Goal: Task Accomplishment & Management: Use online tool/utility

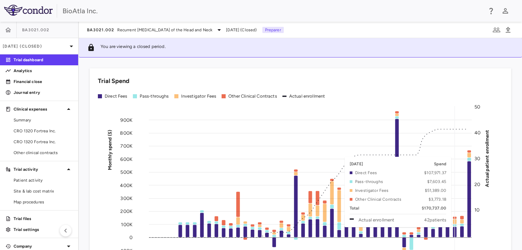
scroll to position [82, 0]
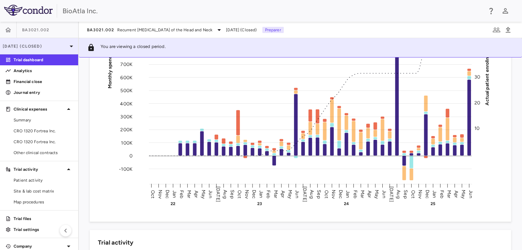
click at [55, 46] on p "[DATE] (Closed)" at bounding box center [35, 46] width 65 height 6
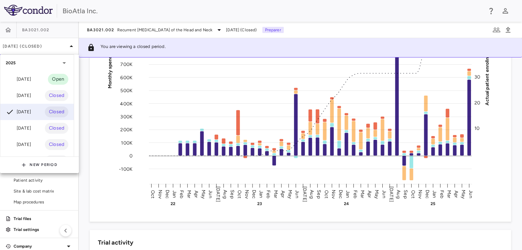
click at [24, 78] on div "[DATE]" at bounding box center [18, 79] width 25 height 8
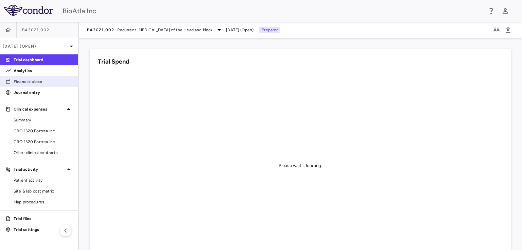
click at [30, 83] on p "Financial close" at bounding box center [43, 82] width 59 height 6
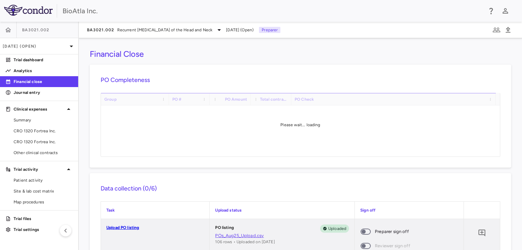
scroll to position [82, 0]
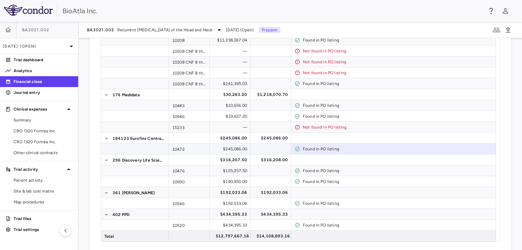
click at [369, 149] on div "Found in PO listing" at bounding box center [398, 148] width 190 height 11
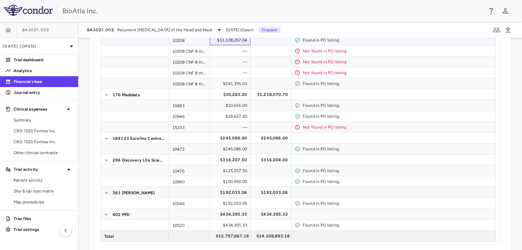
click at [210, 42] on div "$11,338,267.04" at bounding box center [230, 40] width 41 height 11
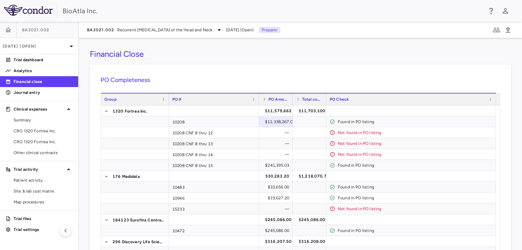
drag, startPoint x: 209, startPoint y: 97, endPoint x: 258, endPoint y: 116, distance: 52.6
click at [258, 116] on div "Group PO # PO Amount Total contract value" at bounding box center [300, 208] width 399 height 230
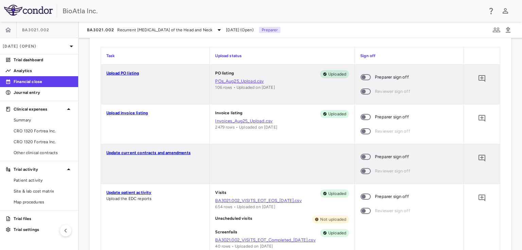
scroll to position [326, 0]
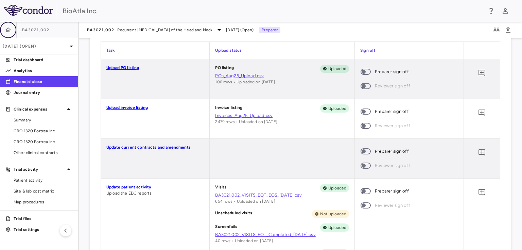
click at [6, 29] on icon "button" at bounding box center [8, 29] width 6 height 5
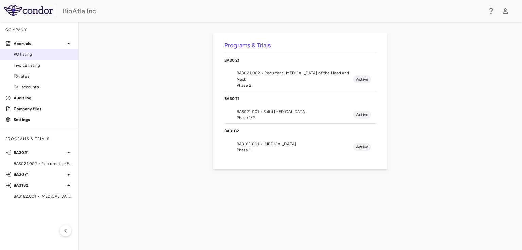
click at [19, 54] on span "PO listing" at bounding box center [43, 54] width 59 height 6
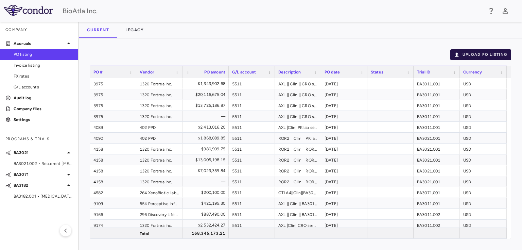
click at [483, 56] on button "Upload PO Listing" at bounding box center [481, 54] width 61 height 11
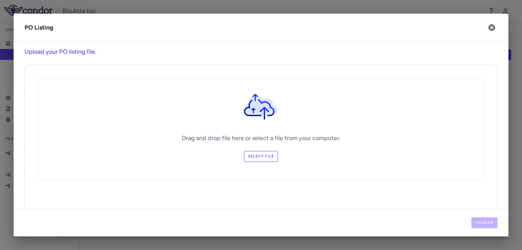
click at [270, 157] on label "Select file" at bounding box center [261, 156] width 34 height 11
click at [0, 0] on input "Select file" at bounding box center [0, 0] width 0 height 0
click at [488, 220] on button "Upload" at bounding box center [485, 222] width 27 height 11
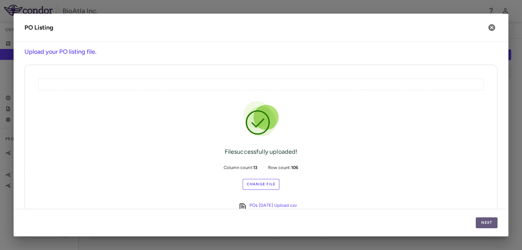
click at [488, 220] on button "Next" at bounding box center [487, 222] width 22 height 11
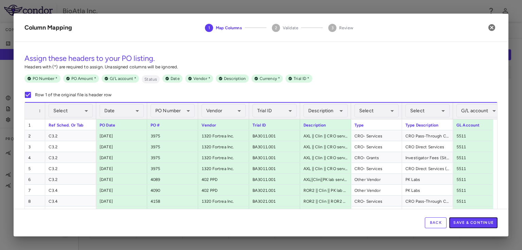
click at [488, 220] on button "Save & Continue" at bounding box center [474, 222] width 48 height 11
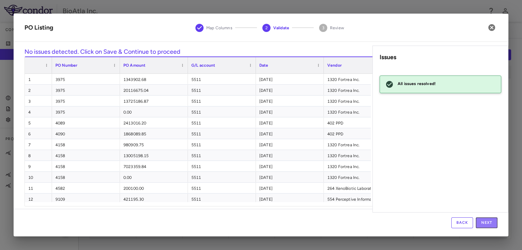
click at [488, 220] on button "Next" at bounding box center [487, 222] width 22 height 11
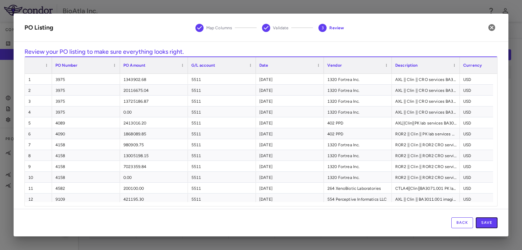
click at [488, 220] on button "Save" at bounding box center [487, 222] width 22 height 11
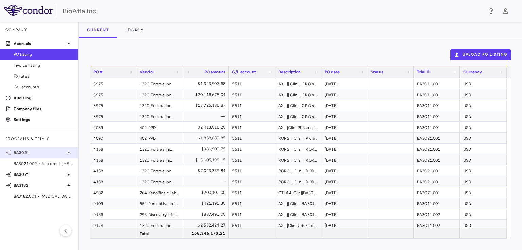
click at [26, 156] on div "BA3021" at bounding box center [39, 153] width 78 height 12
click at [26, 154] on p "BA3021" at bounding box center [39, 153] width 51 height 6
click at [33, 167] on div "BA3021.002 • Recurrent [MEDICAL_DATA] of the Head and Neck" at bounding box center [39, 163] width 78 height 10
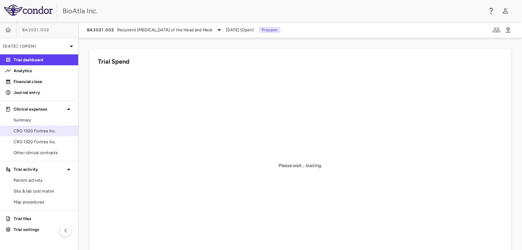
click at [45, 131] on span "CRO 1320 Fortrea Inc." at bounding box center [43, 131] width 59 height 6
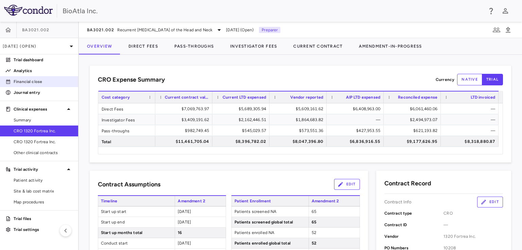
click at [31, 80] on p "Financial close" at bounding box center [43, 82] width 59 height 6
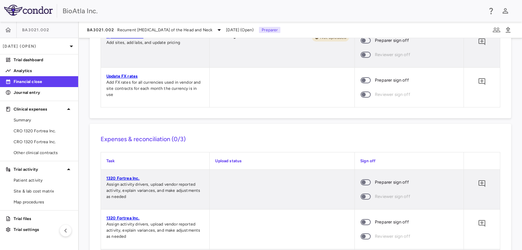
scroll to position [456, 0]
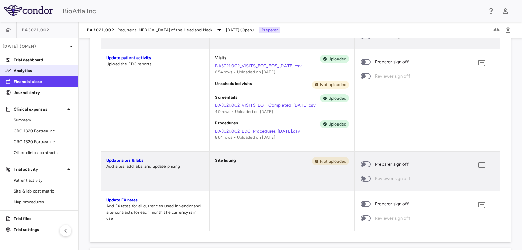
click at [35, 68] on p "Analytics" at bounding box center [43, 71] width 59 height 6
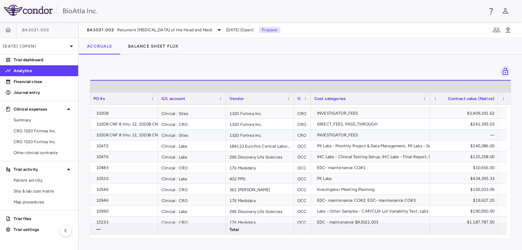
scroll to position [11, 0]
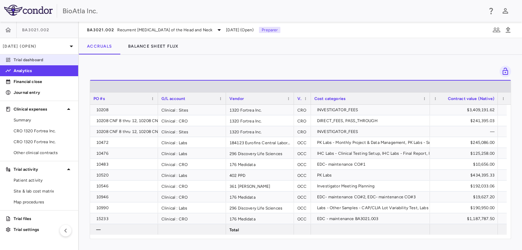
click at [25, 62] on p "Trial dashboard" at bounding box center [43, 60] width 59 height 6
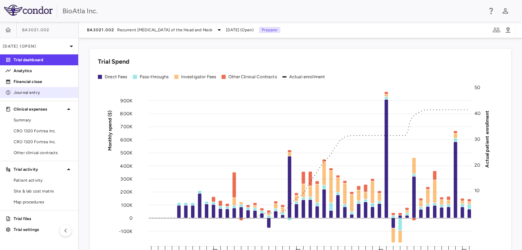
click at [26, 92] on p "Journal entry" at bounding box center [43, 92] width 59 height 6
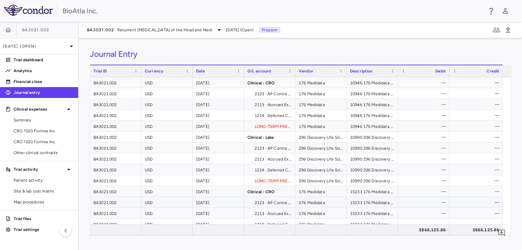
scroll to position [505, 0]
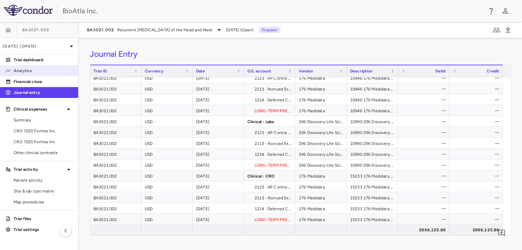
click at [33, 71] on p "Analytics" at bounding box center [43, 71] width 59 height 6
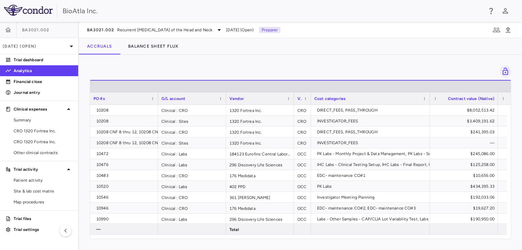
click at [33, 76] on div "Analytics" at bounding box center [39, 70] width 78 height 11
click at [33, 83] on p "Financial close" at bounding box center [43, 82] width 59 height 6
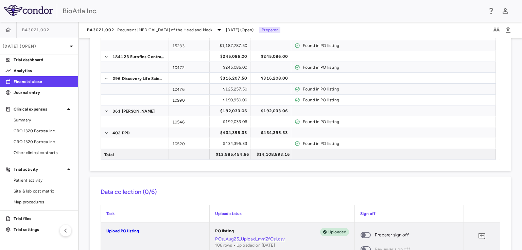
scroll to position [326, 0]
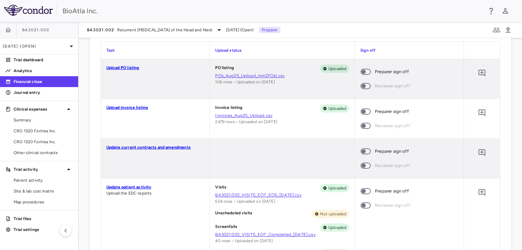
click at [368, 70] on span at bounding box center [366, 72] width 10 height 6
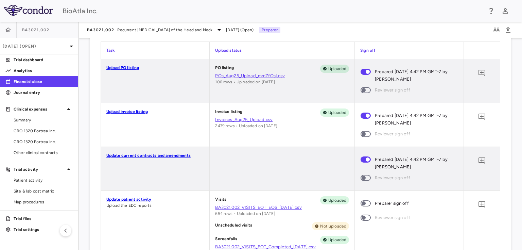
click at [365, 206] on span at bounding box center [366, 203] width 10 height 6
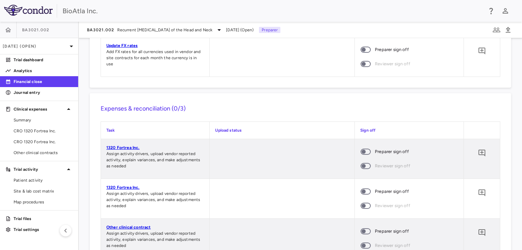
scroll to position [653, 0]
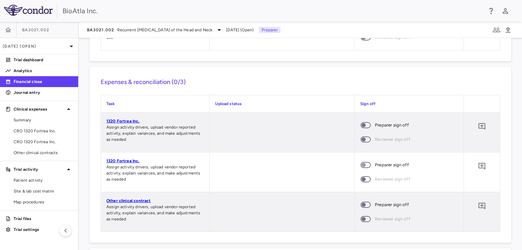
click at [365, 163] on span at bounding box center [366, 165] width 18 height 14
click at [366, 162] on span at bounding box center [366, 165] width 18 height 14
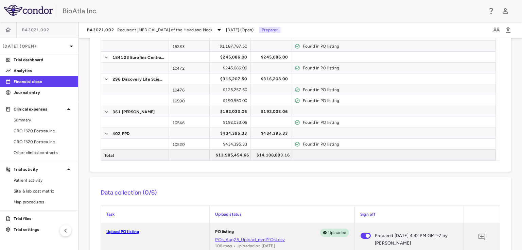
scroll to position [0, 0]
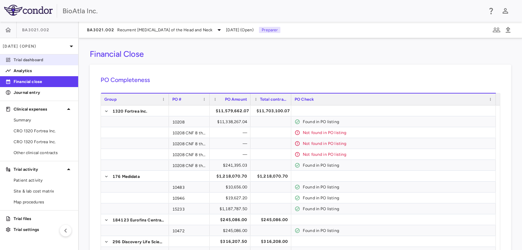
click at [42, 61] on p "Trial dashboard" at bounding box center [43, 60] width 59 height 6
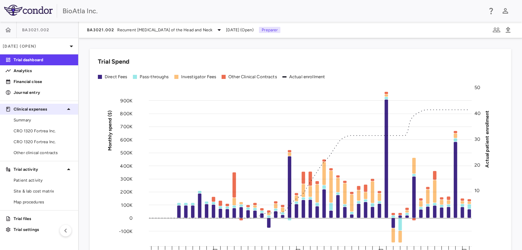
drag, startPoint x: 41, startPoint y: 131, endPoint x: 55, endPoint y: 114, distance: 21.7
click at [41, 131] on span "CRO 1320 Fortrea Inc." at bounding box center [43, 131] width 59 height 6
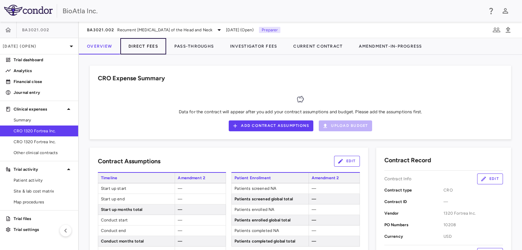
click at [152, 49] on button "Direct Fees" at bounding box center [143, 46] width 46 height 16
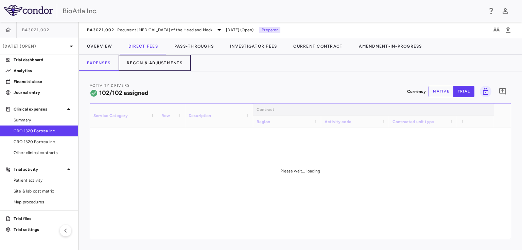
click at [153, 63] on button "Recon & Adjustments" at bounding box center [155, 63] width 72 height 16
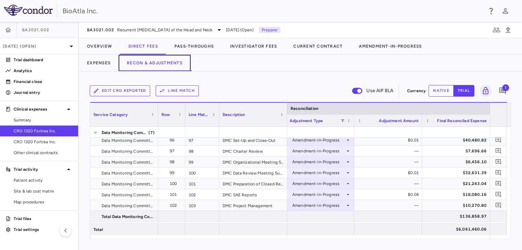
scroll to position [1306, 0]
